Goal: Task Accomplishment & Management: Use online tool/utility

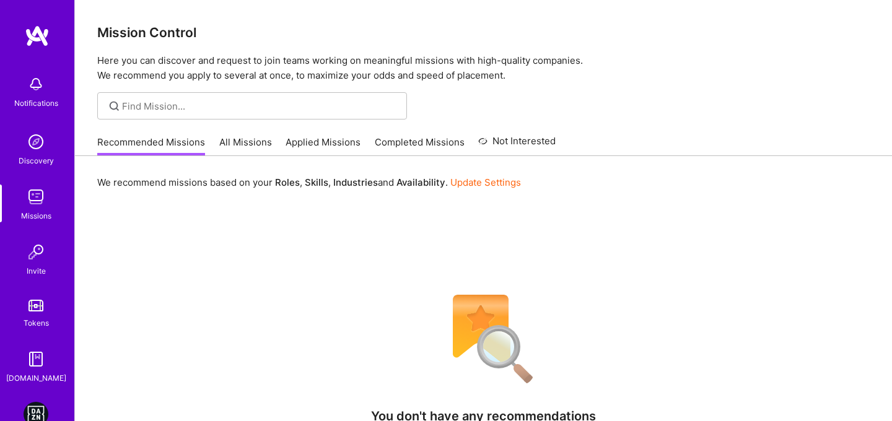
scroll to position [72, 0]
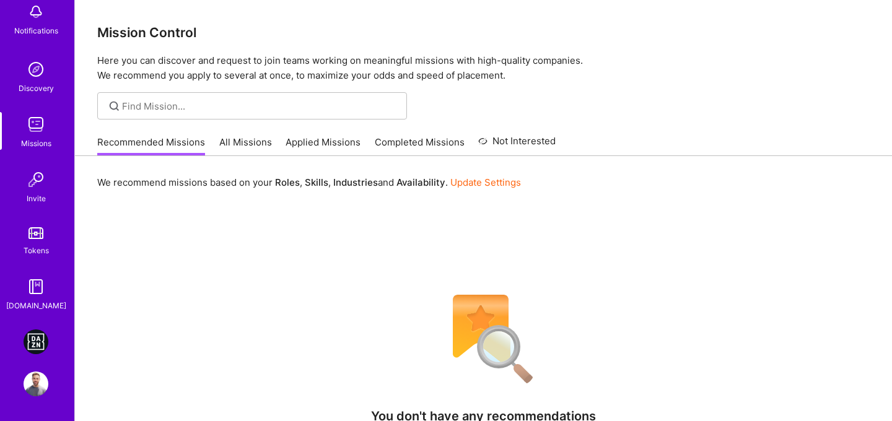
click at [50, 353] on div "DAZN: Event Moderators for Israel Based Team Profile" at bounding box center [37, 363] width 29 height 67
click at [46, 346] on img at bounding box center [36, 342] width 25 height 25
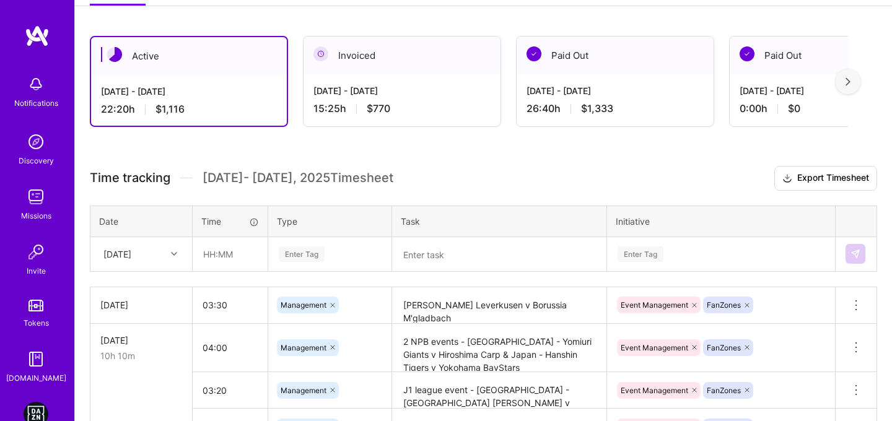
scroll to position [196, 0]
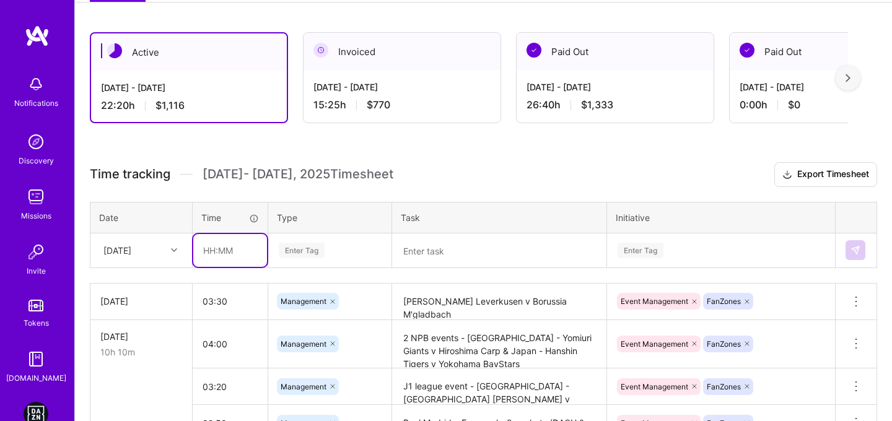
click at [200, 253] on input "text" at bounding box center [230, 250] width 74 height 33
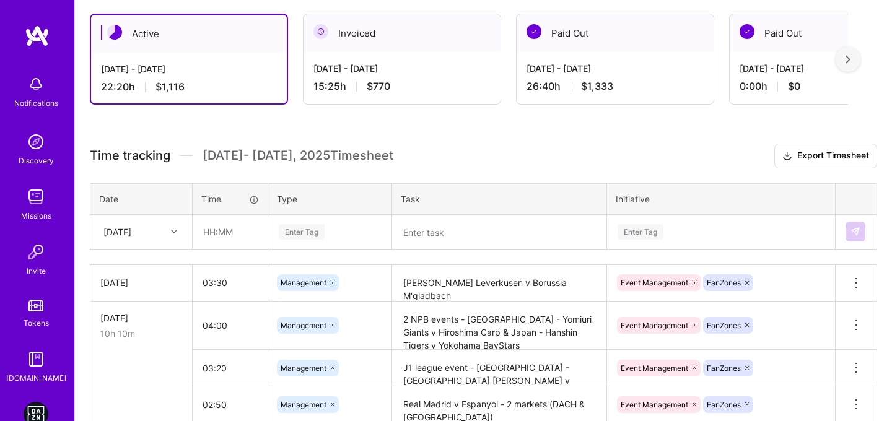
click at [312, 248] on div "Enter Tag" at bounding box center [330, 232] width 122 height 32
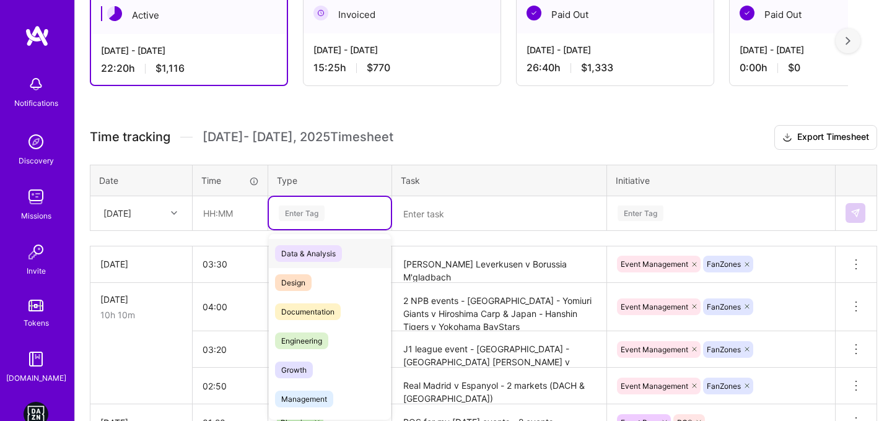
scroll to position [236, 0]
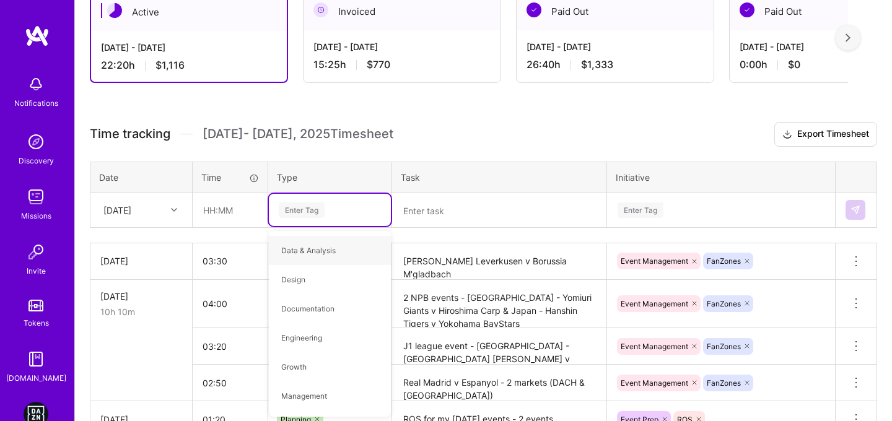
click at [472, 216] on textarea at bounding box center [499, 211] width 212 height 32
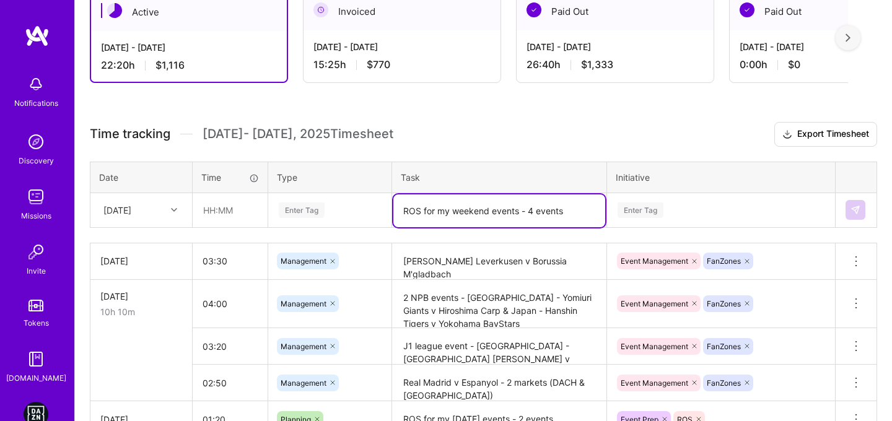
type textarea "ROS for my weekend events - 4 events"
click at [348, 208] on div "Enter Tag" at bounding box center [330, 210] width 105 height 15
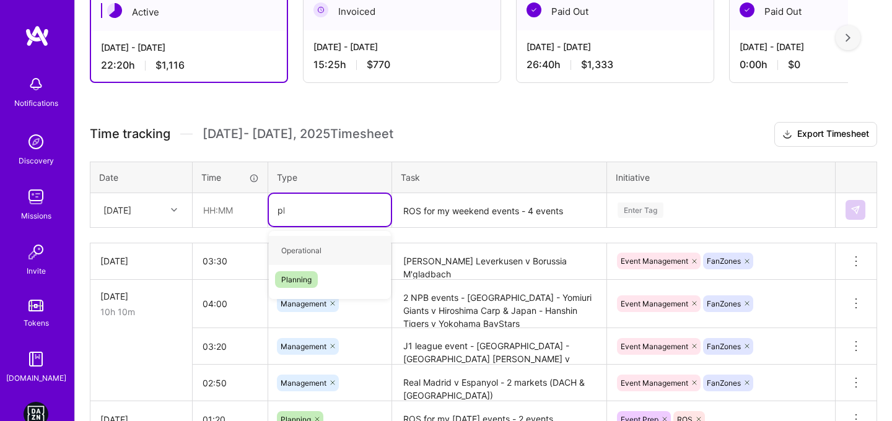
type input "pla"
click at [323, 242] on div "Planning" at bounding box center [330, 250] width 122 height 29
click at [693, 214] on div "Enter Tag" at bounding box center [721, 210] width 227 height 32
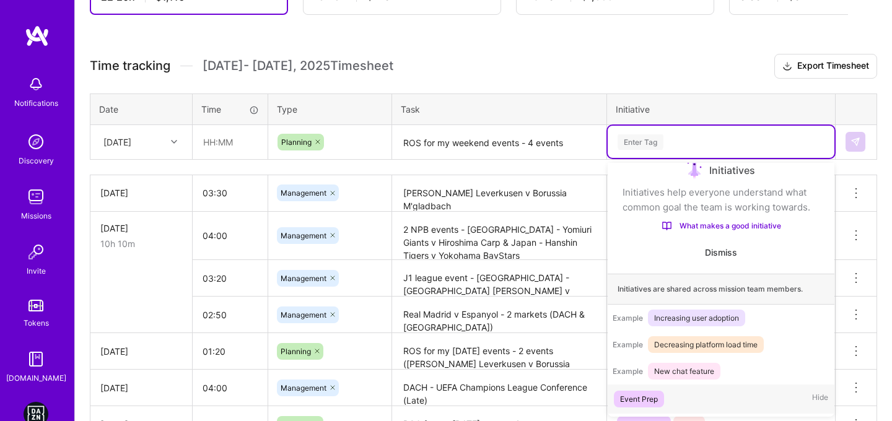
scroll to position [20, 0]
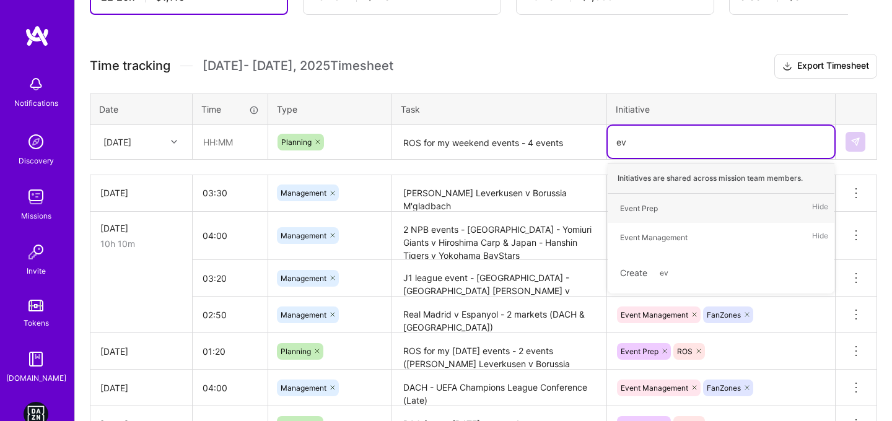
type input "eve"
click at [659, 209] on span "Event Prep" at bounding box center [639, 208] width 50 height 17
type input "RO"
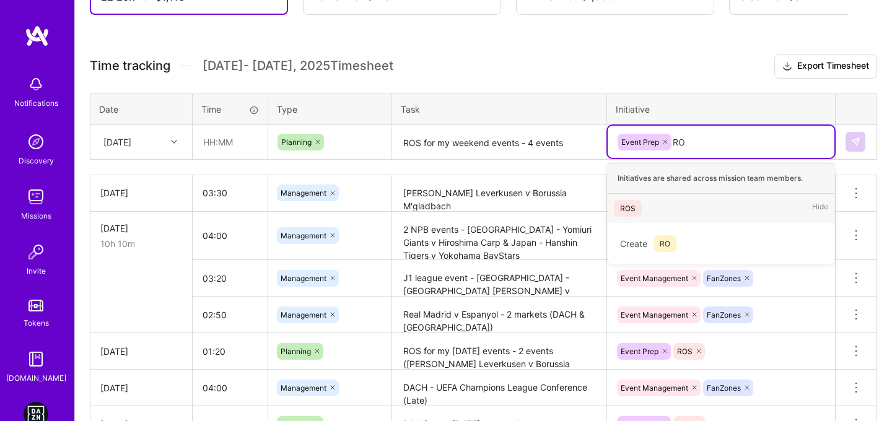
click at [622, 210] on div "ROS" at bounding box center [627, 208] width 15 height 13
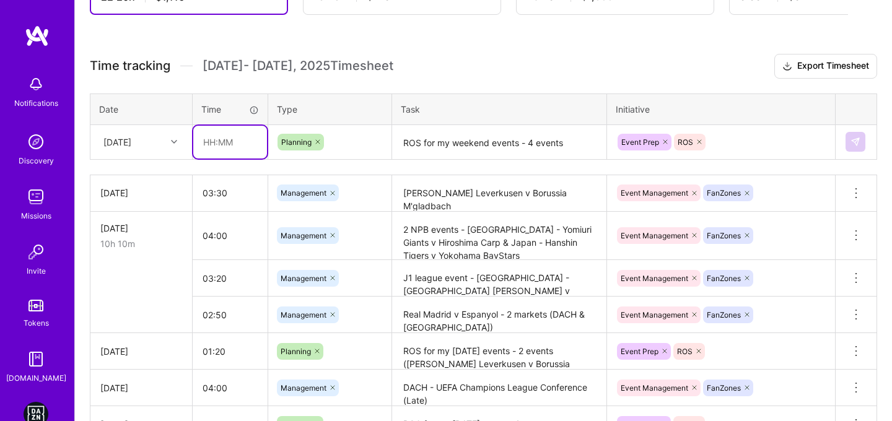
click at [207, 146] on input "text" at bounding box center [230, 142] width 74 height 33
type input "02:40"
click at [154, 151] on div "[DATE]" at bounding box center [131, 142] width 69 height 20
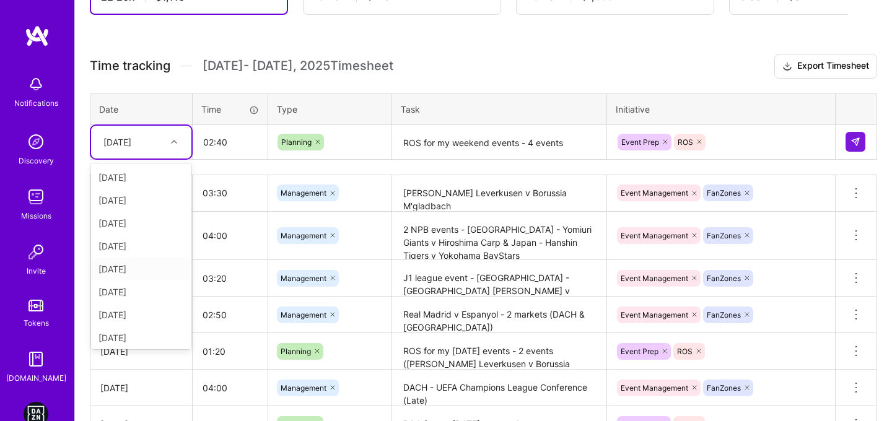
scroll to position [25, 0]
click at [124, 335] on div "Wed, Sep 24" at bounding box center [141, 335] width 100 height 23
click at [609, 64] on h3 "Time tracking Sep 16 - Sep 30 , 2025 Timesheet Export Timesheet" at bounding box center [484, 66] width 788 height 25
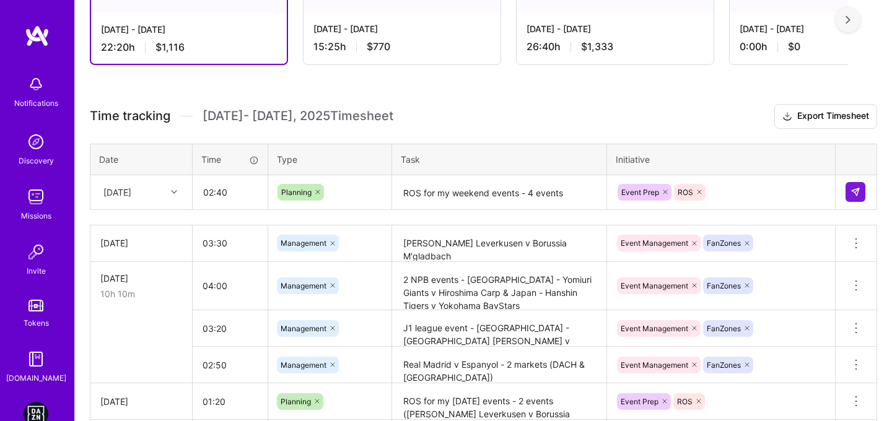
scroll to position [252, 0]
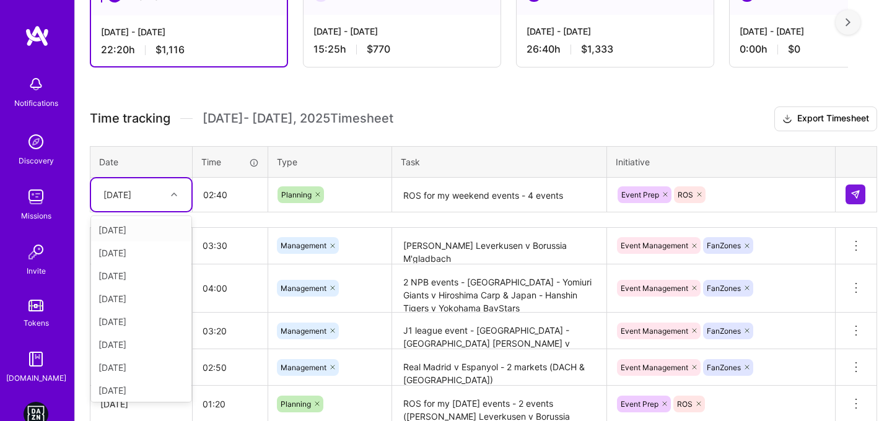
click at [172, 187] on div at bounding box center [175, 195] width 19 height 16
click at [123, 393] on div "[DATE]" at bounding box center [141, 388] width 100 height 23
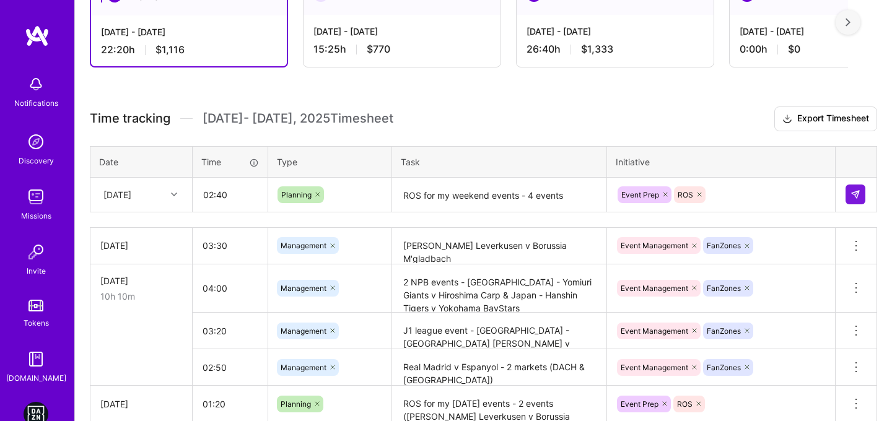
click at [635, 114] on h3 "Time tracking Sep 16 - Sep 30 , 2025 Timesheet Export Timesheet" at bounding box center [484, 119] width 788 height 25
click at [861, 190] on button at bounding box center [856, 195] width 20 height 20
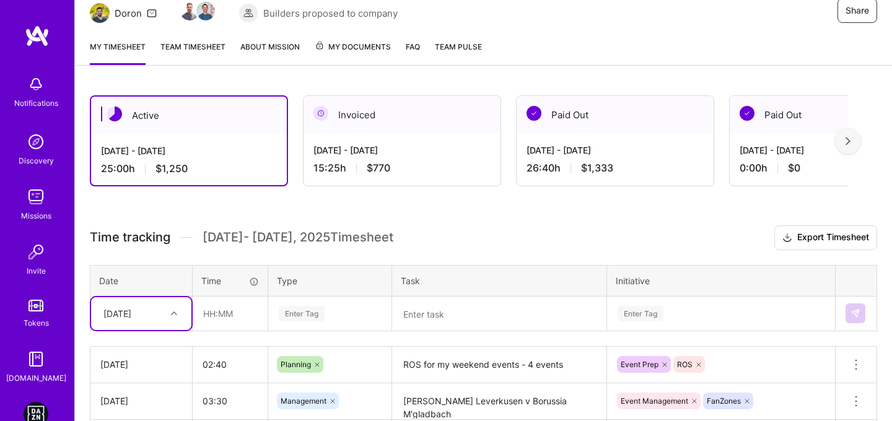
scroll to position [120, 0]
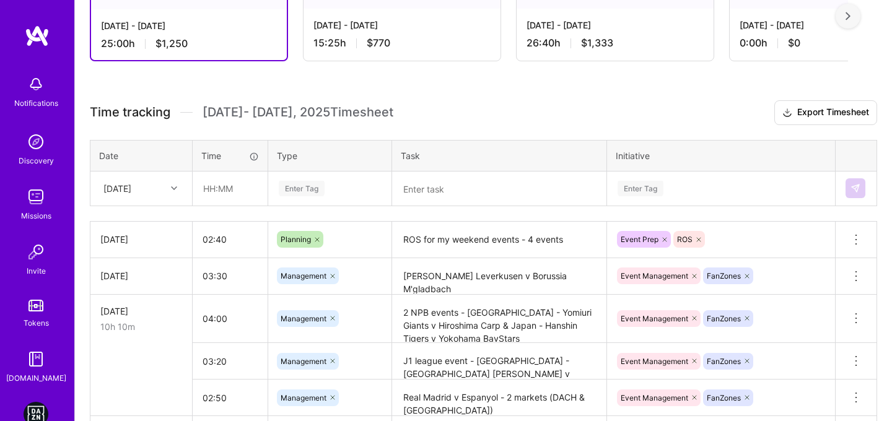
scroll to position [217, 0]
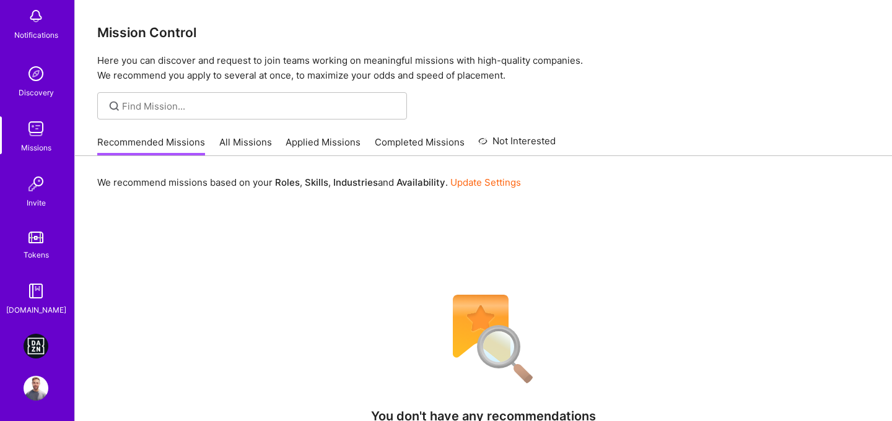
scroll to position [72, 0]
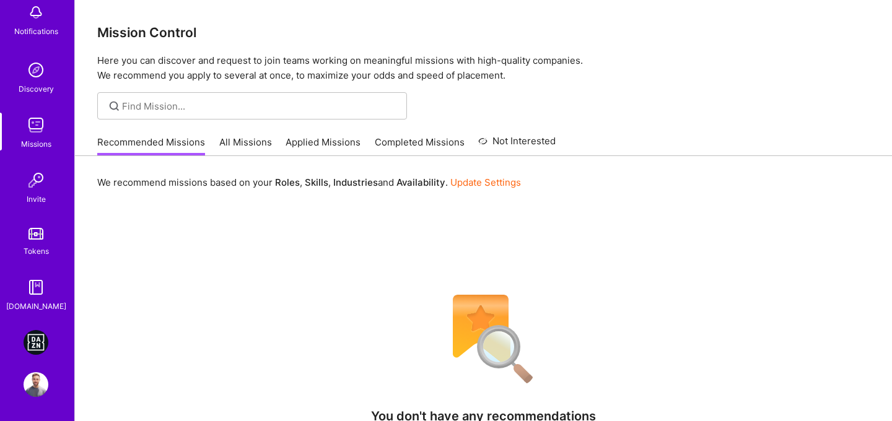
click at [32, 342] on img at bounding box center [36, 342] width 25 height 25
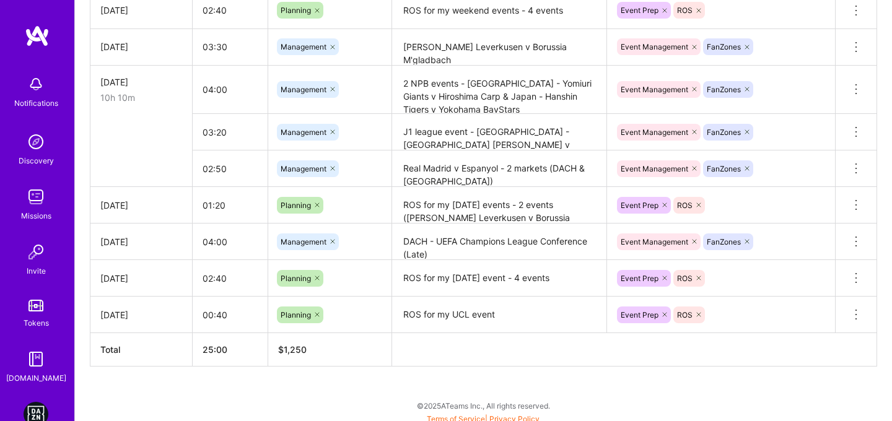
scroll to position [421, 0]
